Goal: Information Seeking & Learning: Learn about a topic

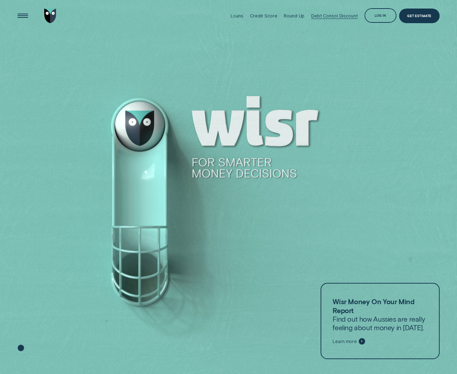
click at [342, 20] on div "Debt Consol Discount" at bounding box center [334, 16] width 46 height 32
